Goal: Information Seeking & Learning: Learn about a topic

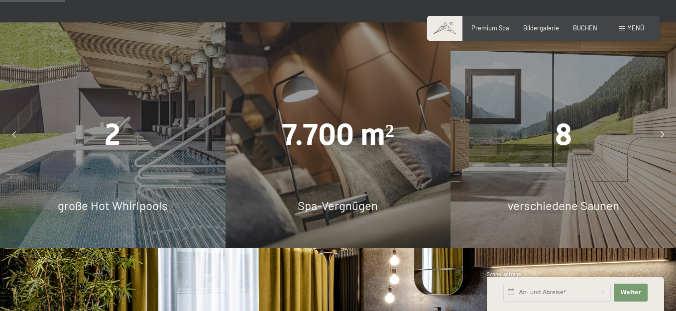
click at [660, 133] on icon at bounding box center [661, 135] width 3 height 6
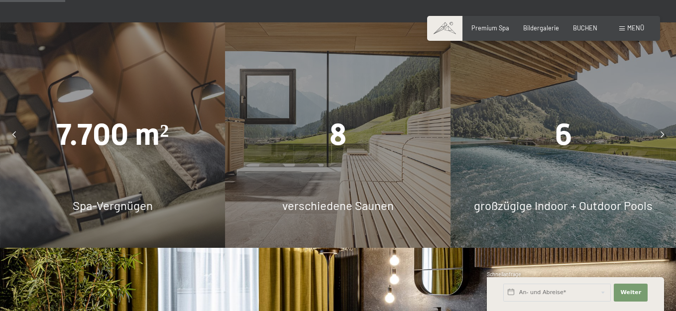
click at [660, 133] on icon at bounding box center [661, 135] width 3 height 6
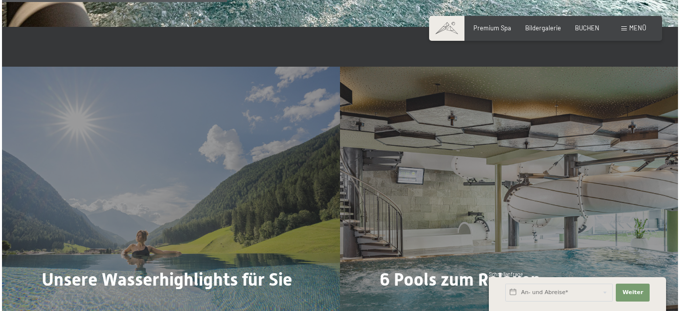
scroll to position [1891, 0]
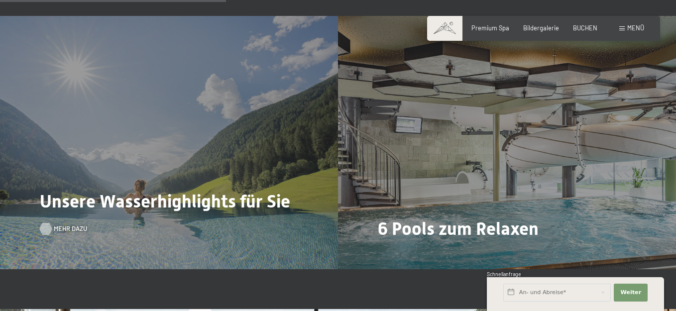
click at [59, 229] on span "Mehr dazu" at bounding box center [70, 228] width 33 height 9
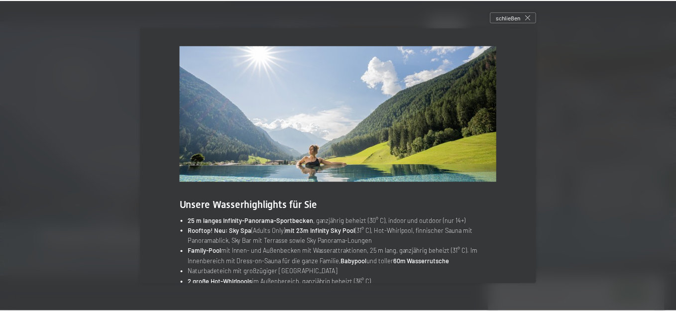
scroll to position [51, 0]
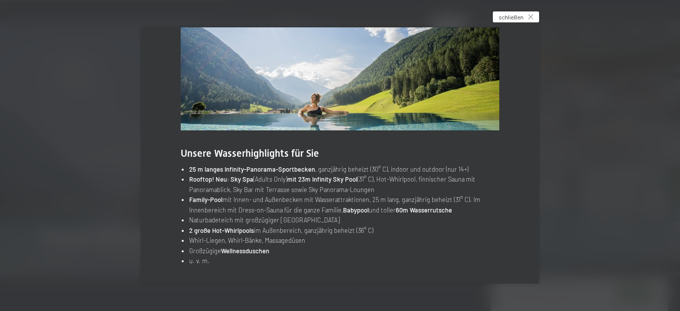
click at [523, 19] on span "schließen" at bounding box center [511, 17] width 24 height 8
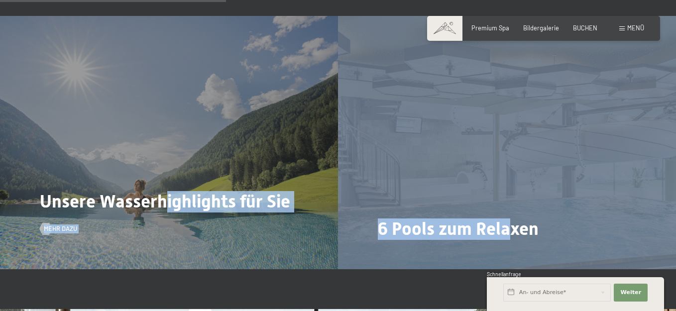
drag, startPoint x: 513, startPoint y: 140, endPoint x: 162, endPoint y: 134, distance: 350.4
click at [162, 134] on div "Unsere Wasserhighlights für Sie Mehr dazu 6 Pools zum Relaxen Mehr dazu" at bounding box center [338, 142] width 676 height 253
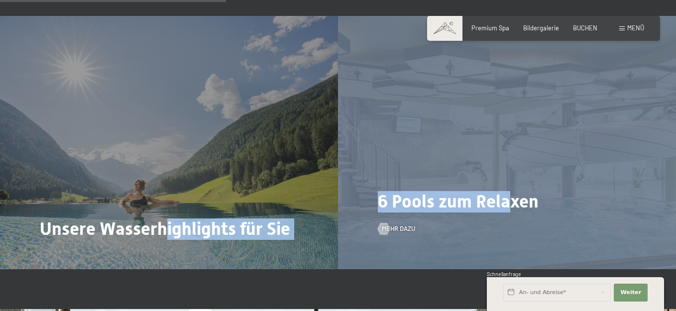
drag, startPoint x: 328, startPoint y: 190, endPoint x: 380, endPoint y: 178, distance: 53.1
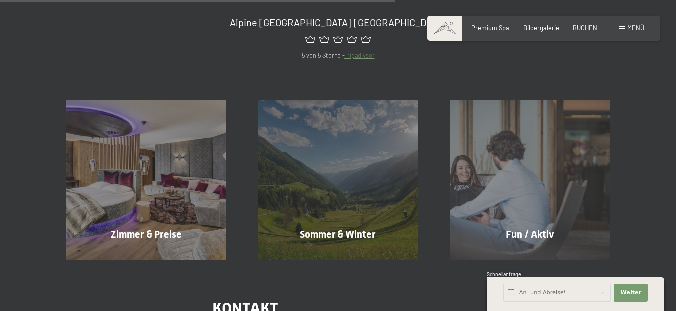
scroll to position [487, 0]
